Goal: Communication & Community: Answer question/provide support

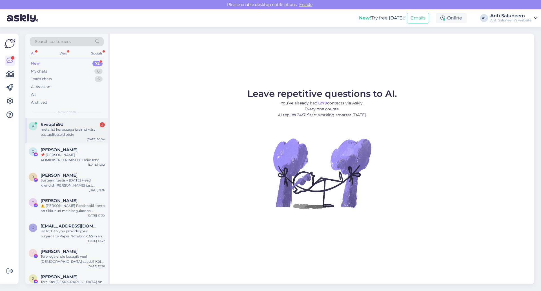
click at [57, 130] on div "metallist korpusega ja sinist värvi pastapliiatseid otsin" at bounding box center [73, 132] width 64 height 10
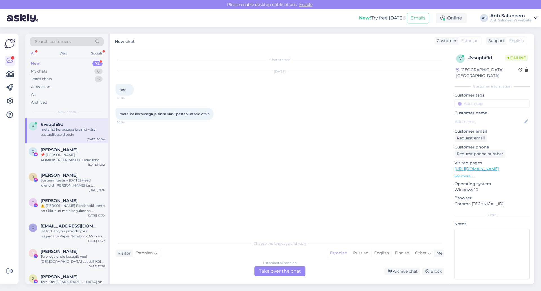
click at [272, 270] on div "Estonian to Estonian Take over the chat" at bounding box center [280, 271] width 51 height 10
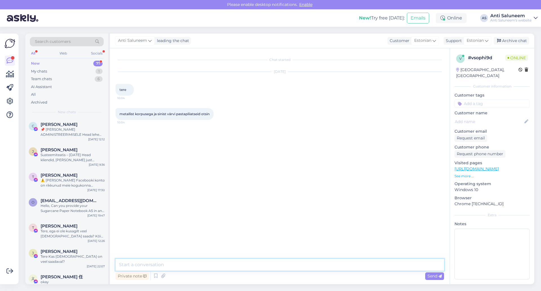
click at [165, 265] on textarea at bounding box center [280, 264] width 329 height 12
type textarea "Tere!"
paste textarea "https://www.logo.ee/et/c/metallist-pastapliiatsid"
type textarea "Siit valikust leiate https://www.logo.ee/et/c/metallist-pastapliiatsid"
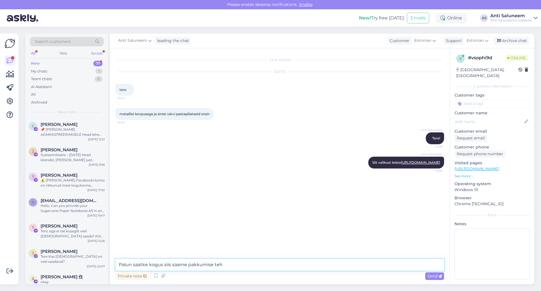
type textarea "Palun saatke kogus siis saame pakkumise teha"
type textarea "anti@logo.ee"
